Goal: Transaction & Acquisition: Purchase product/service

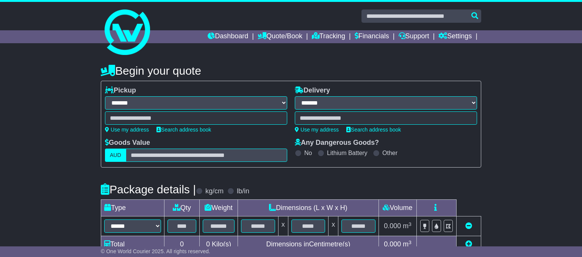
select select "**"
click at [376, 37] on link "Financials" at bounding box center [372, 36] width 34 height 13
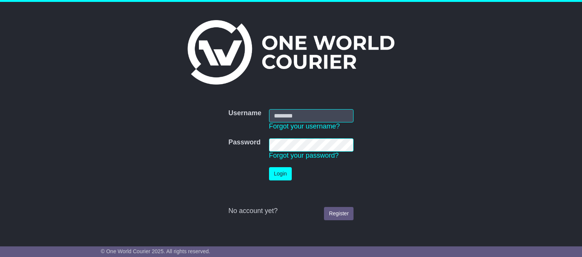
click at [323, 115] on input "Username" at bounding box center [311, 115] width 85 height 13
type input "**********"
click at [280, 175] on button "Login" at bounding box center [280, 173] width 23 height 13
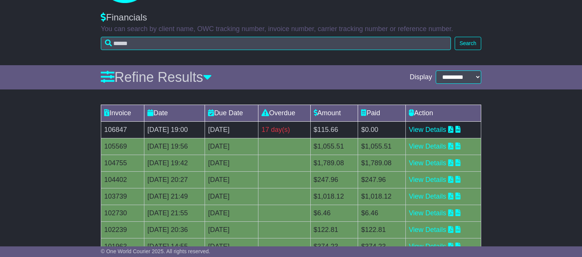
scroll to position [50, 0]
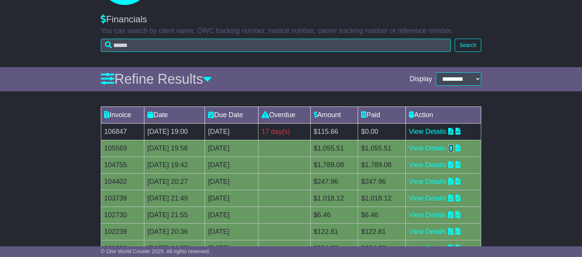
click at [453, 147] on icon at bounding box center [450, 147] width 5 height 7
click at [435, 131] on link "View Details" at bounding box center [427, 132] width 37 height 8
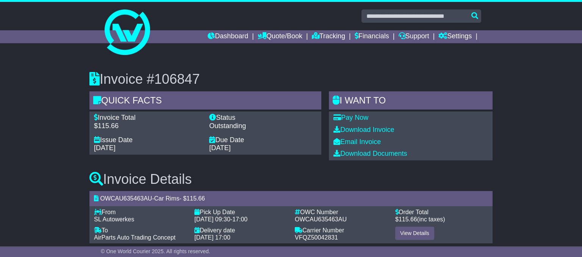
scroll to position [11, 0]
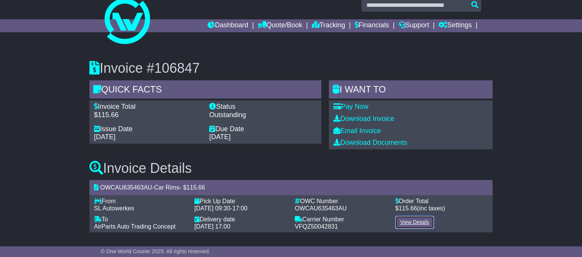
click at [414, 216] on link "View Details" at bounding box center [414, 222] width 39 height 13
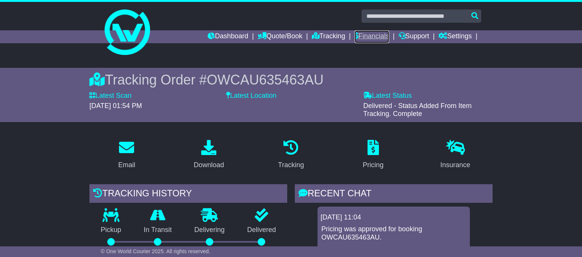
click at [370, 35] on link "Financials" at bounding box center [372, 36] width 34 height 13
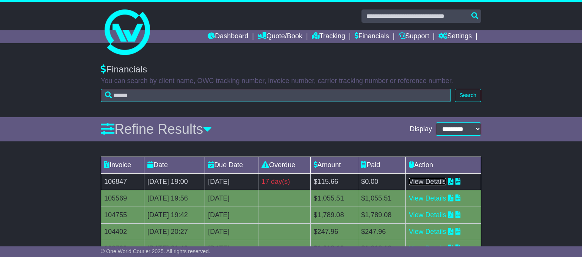
click at [438, 180] on link "View Details" at bounding box center [427, 182] width 37 height 8
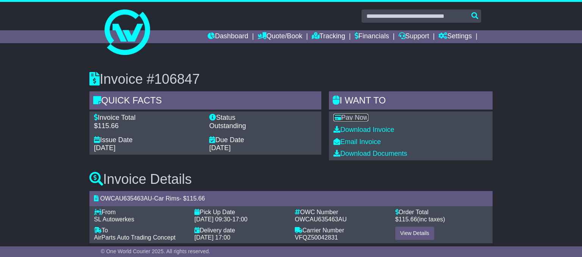
click at [351, 117] on link "Pay Now" at bounding box center [350, 118] width 35 height 8
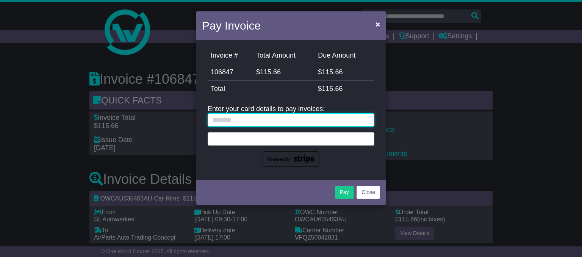
click at [293, 119] on input "text" at bounding box center [291, 119] width 167 height 13
